Goal: Task Accomplishment & Management: Complete application form

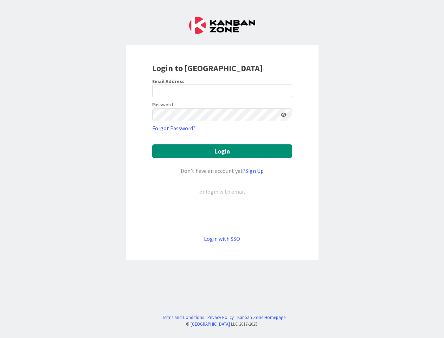
click at [222, 169] on div "Don’t have an account yet? Sign Up" at bounding box center [222, 170] width 140 height 8
click at [284, 115] on icon at bounding box center [284, 114] width 6 height 5
click at [222, 151] on button "Login" at bounding box center [222, 151] width 140 height 14
